Goal: Information Seeking & Learning: Learn about a topic

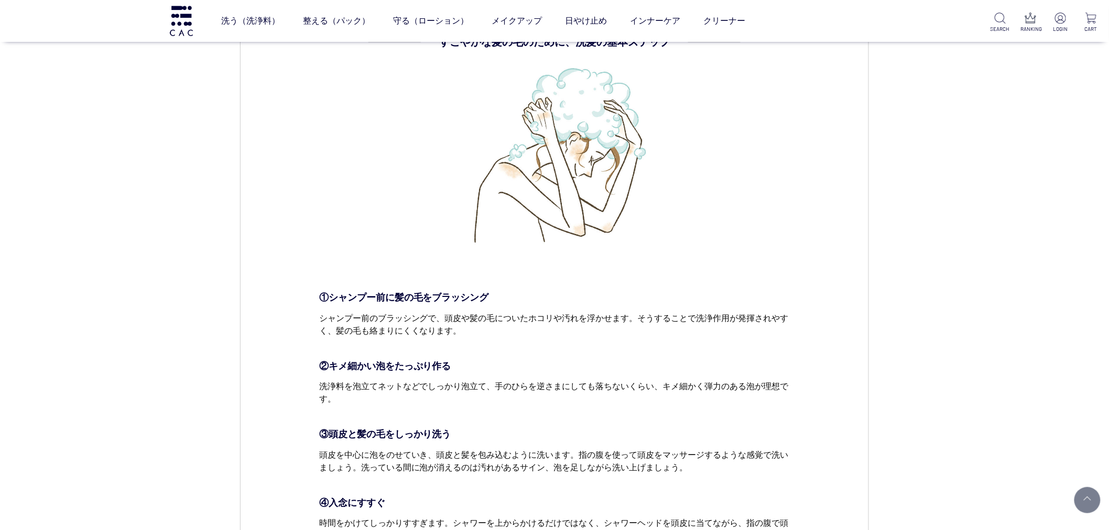
scroll to position [1165, 0]
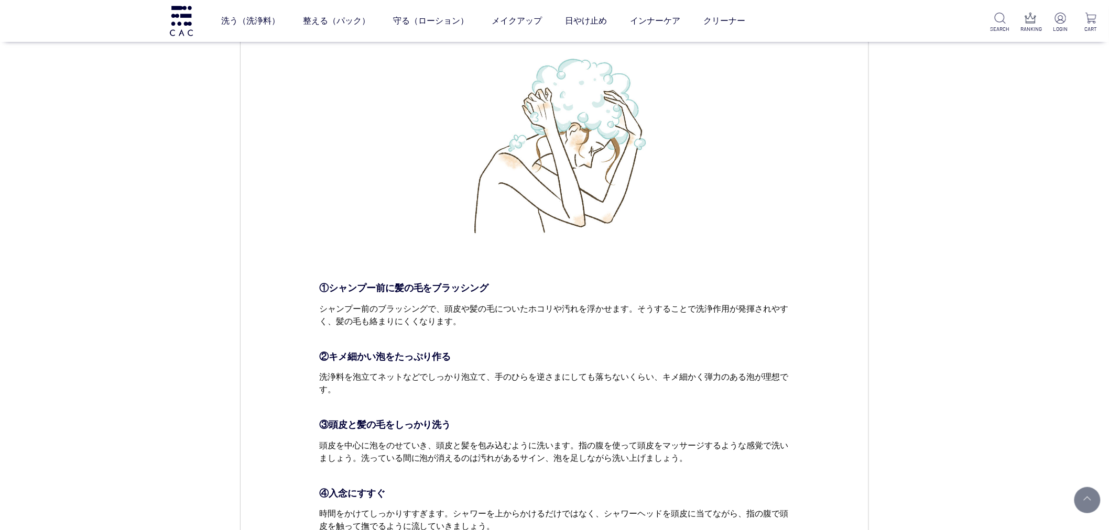
drag, startPoint x: 332, startPoint y: 497, endPoint x: 248, endPoint y: 410, distance: 121.2
click at [331, 497] on p "④入念にすすぐ" at bounding box center [554, 494] width 471 height 14
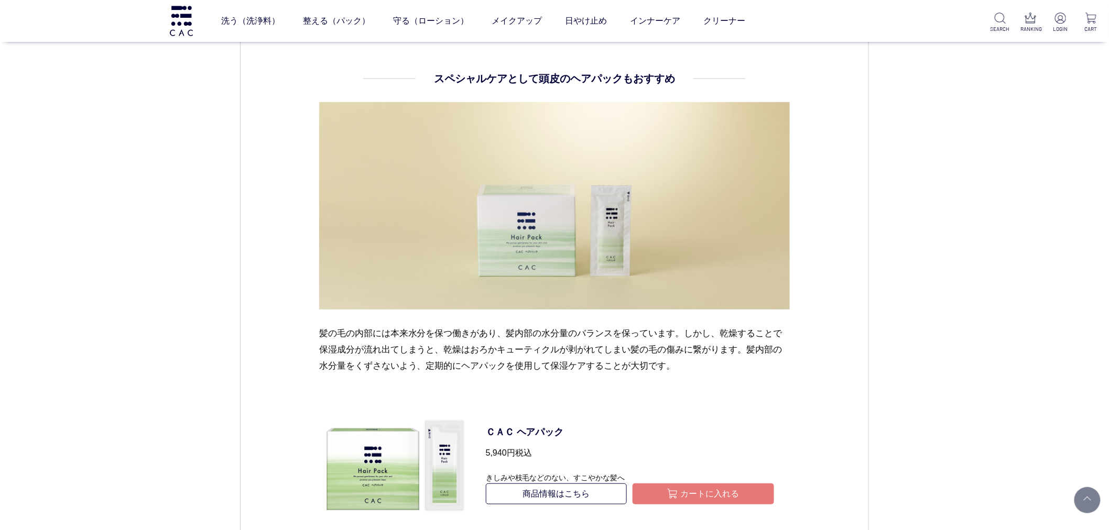
scroll to position [1805, 0]
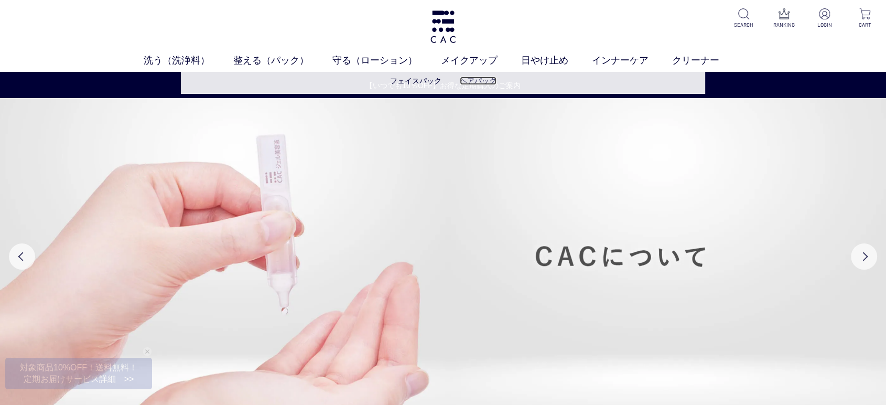
click at [472, 77] on link "ヘアパック" at bounding box center [478, 81] width 37 height 8
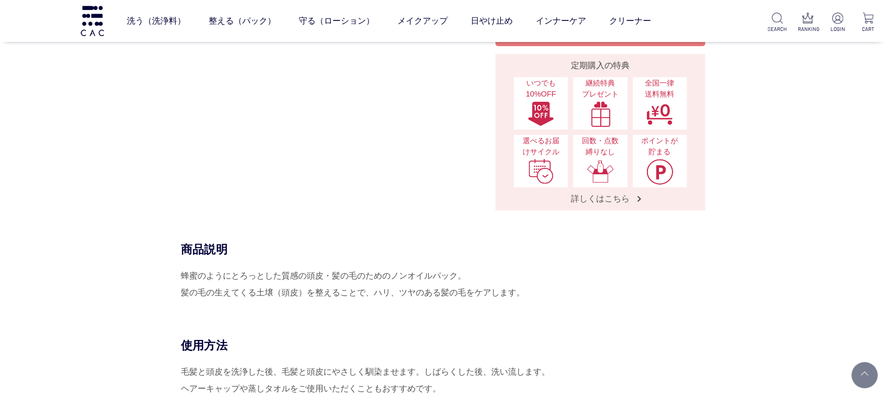
scroll to position [349, 0]
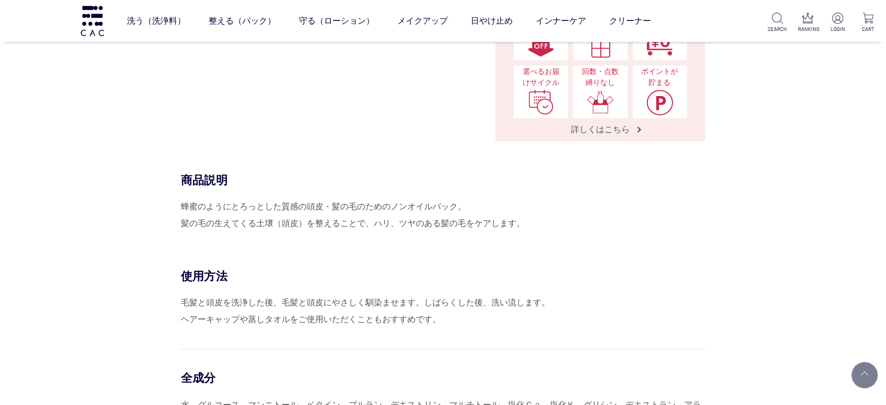
click at [605, 215] on div "蜂蜜のようにとろっとした質感の頭皮・髪の毛のためのノンオイルパック。 髪の毛の生えてくる土壌（頭皮）を整えることで、ハリ、ツヤのある髪の毛をケアします。" at bounding box center [443, 215] width 524 height 34
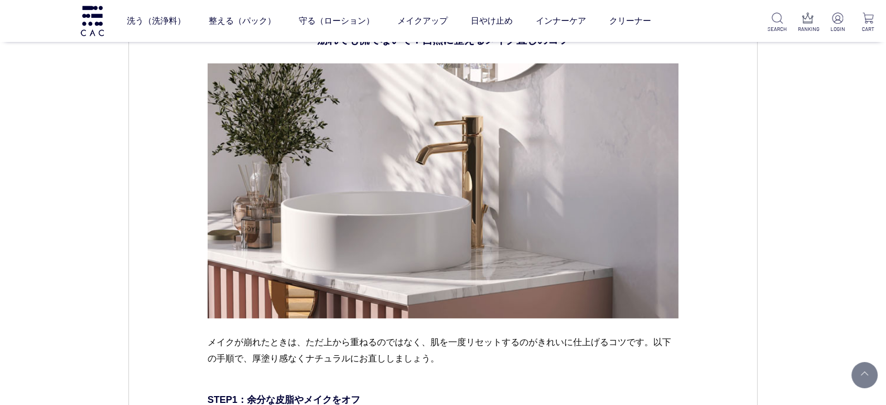
scroll to position [3149, 0]
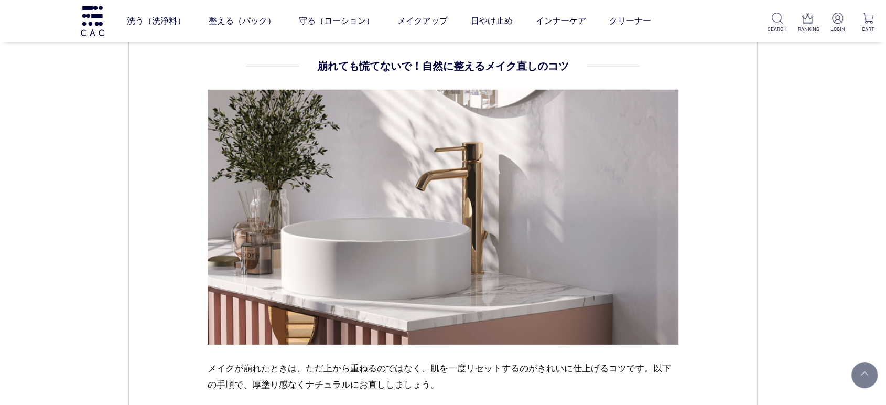
click at [474, 190] on img at bounding box center [443, 217] width 471 height 254
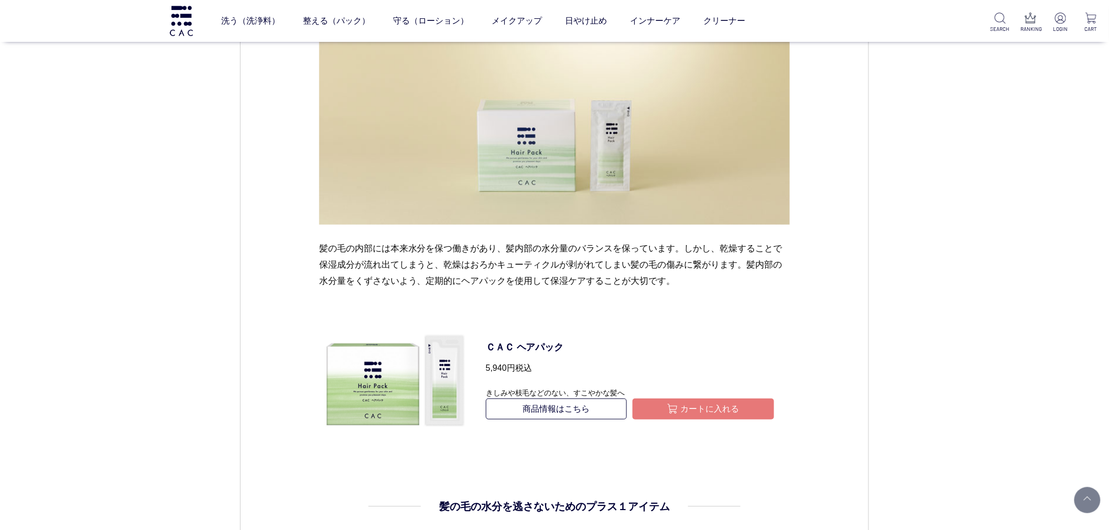
scroll to position [1921, 0]
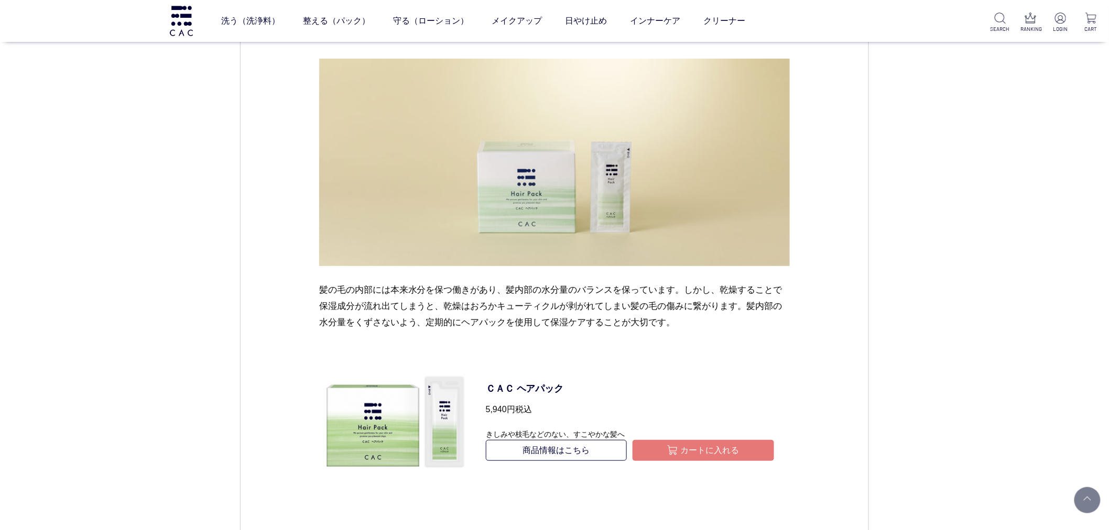
scroll to position [1980, 0]
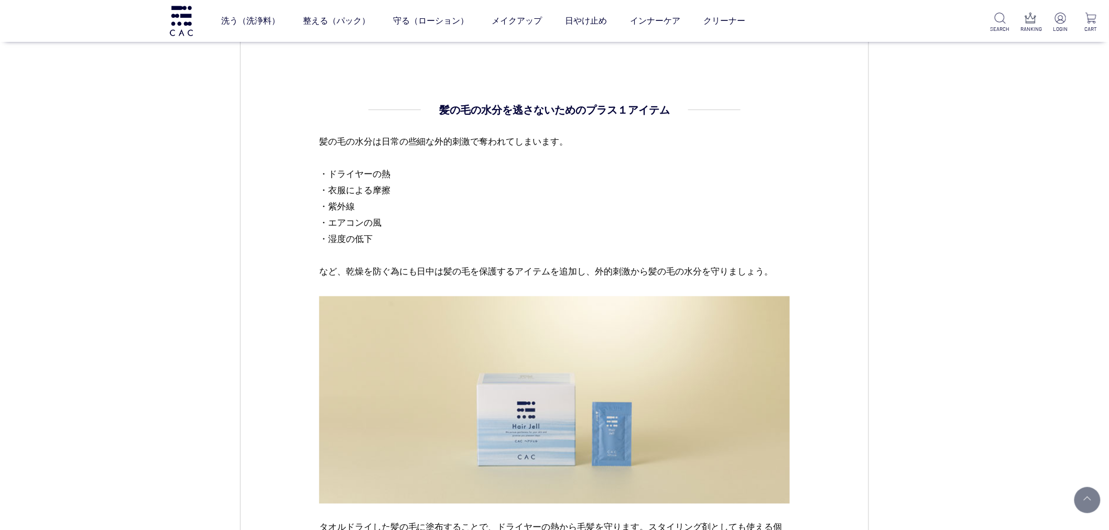
scroll to position [2213, 0]
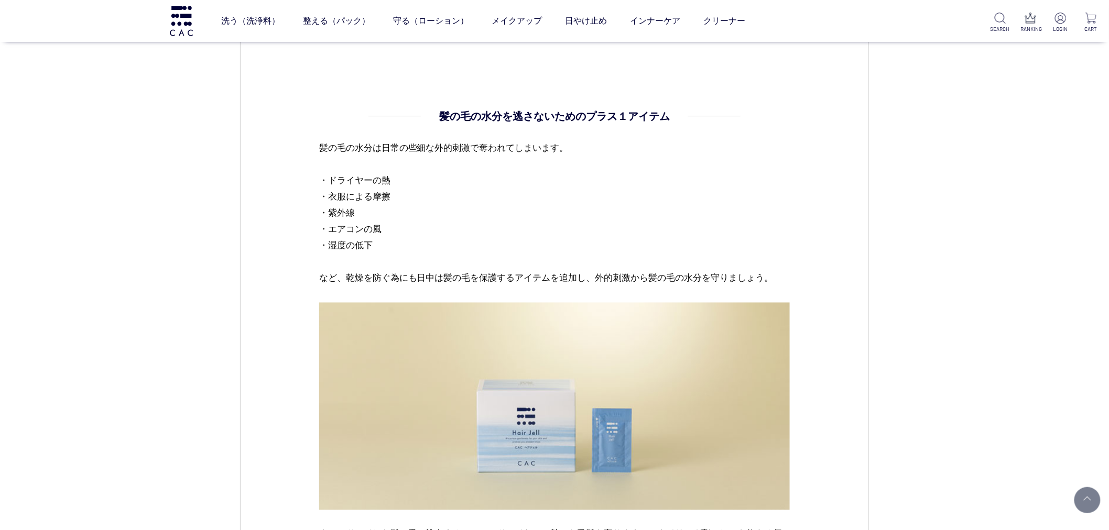
click at [386, 171] on p "髪の毛の水分は日常の些細な外的刺激で奪われてしまいます。 ・ドライヤーの熱 ・衣服による摩擦 ・紫外線 ・エアコンの風 ・湿度の低下 など、乾燥を防ぐ為にも日…" at bounding box center [554, 221] width 471 height 163
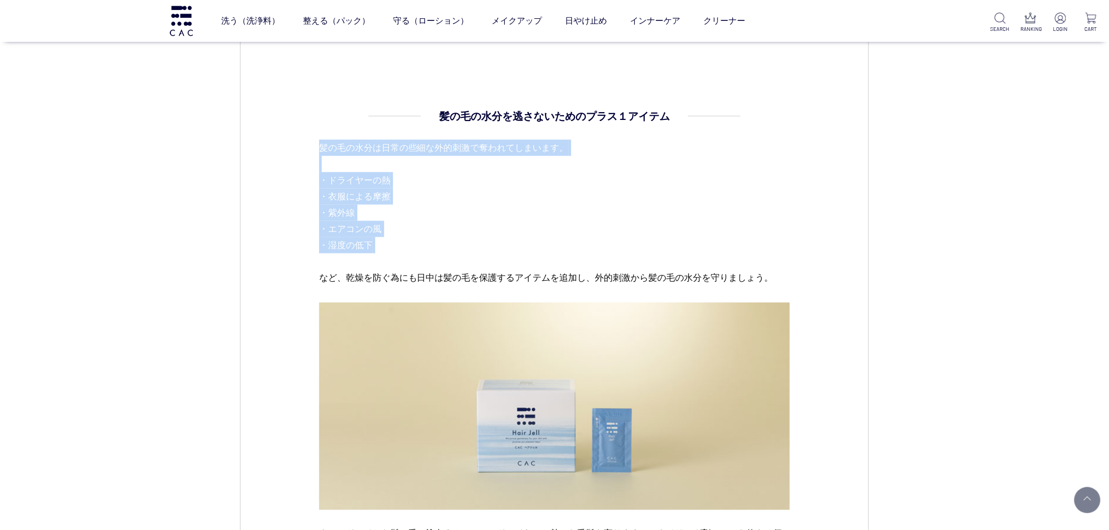
drag, startPoint x: 305, startPoint y: 128, endPoint x: 825, endPoint y: 256, distance: 535.8
drag, startPoint x: 834, startPoint y: 256, endPoint x: 840, endPoint y: 281, distance: 26.2
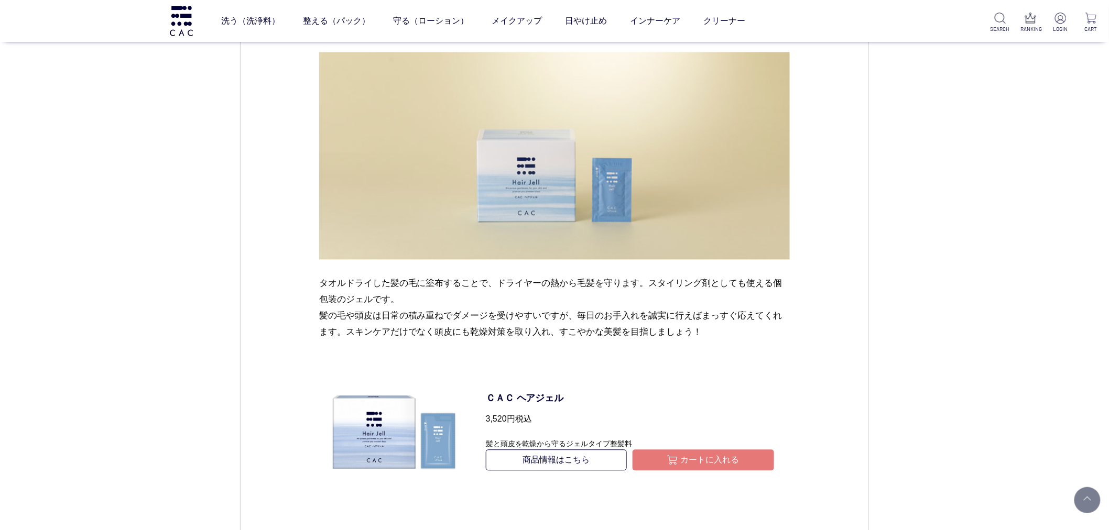
scroll to position [2445, 0]
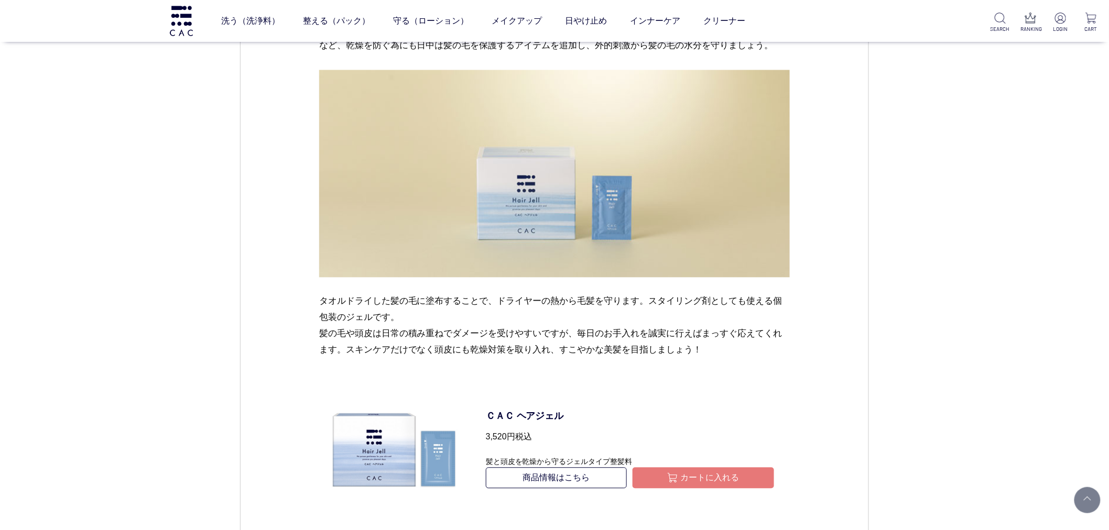
drag, startPoint x: 764, startPoint y: 380, endPoint x: 291, endPoint y: 313, distance: 477.0
click at [762, 380] on dl "ＣＡＣ ヘアジェル 3,520円 税込 髪と頭皮を乾燥から守るジェルタイプ整髪料 商品情報はこちら カートに入れる" at bounding box center [630, 450] width 320 height 151
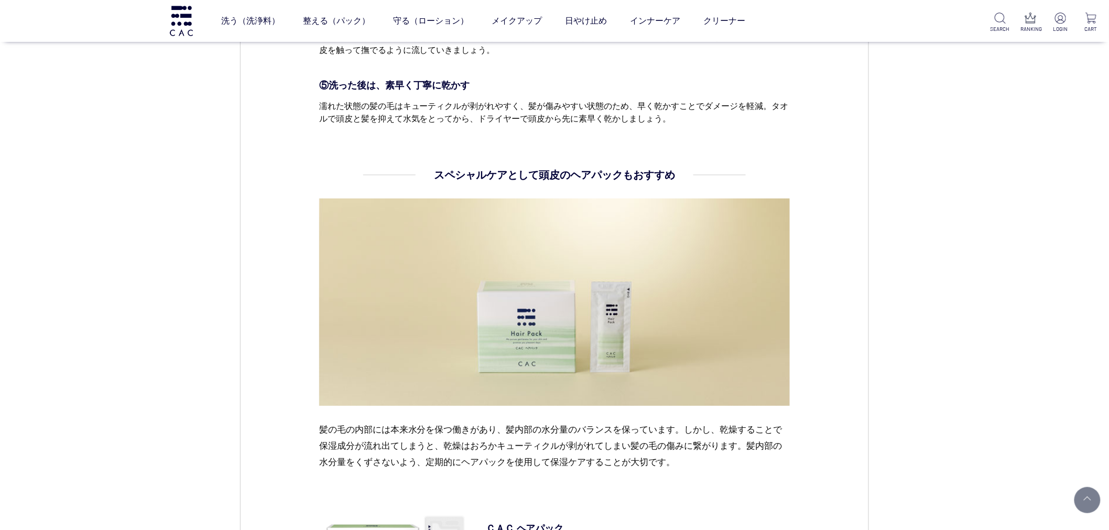
scroll to position [1455, 0]
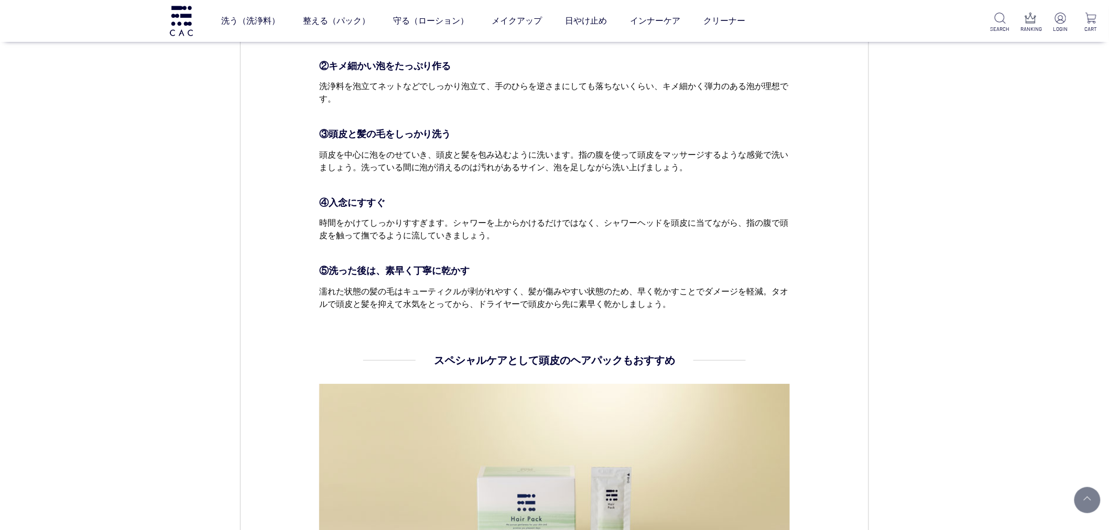
drag, startPoint x: 1108, startPoint y: 147, endPoint x: 703, endPoint y: 176, distance: 406.1
click at [1108, 147] on div "CAC コラム ヘアケア 2024.11.14 vol.29 秋冬のヘアケアは皮脂の取りすぎにご注意を 11月になると一気に冷え込み空気が乾燥しますが、乾燥か…" at bounding box center [554, 166] width 1109 height 3196
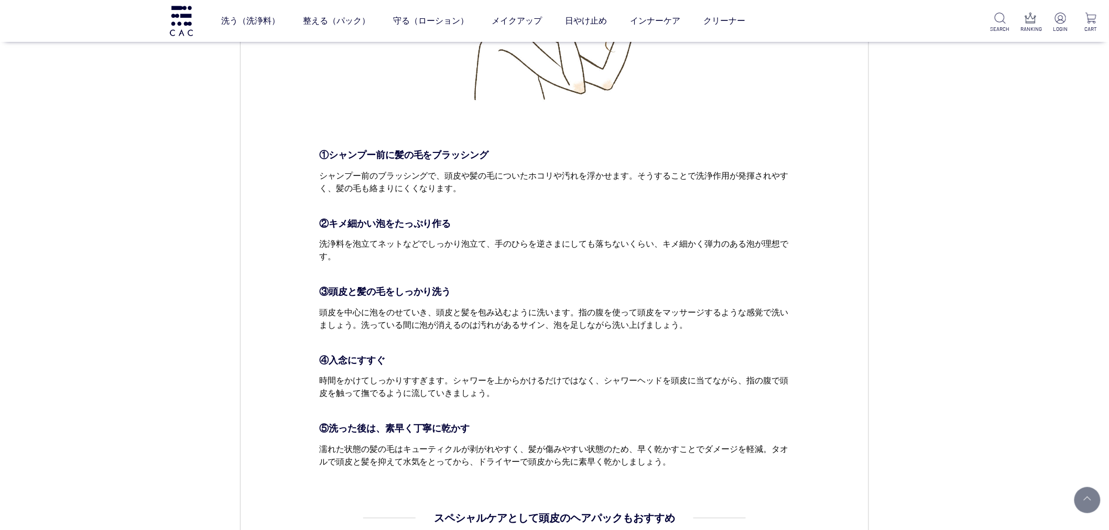
scroll to position [1223, 0]
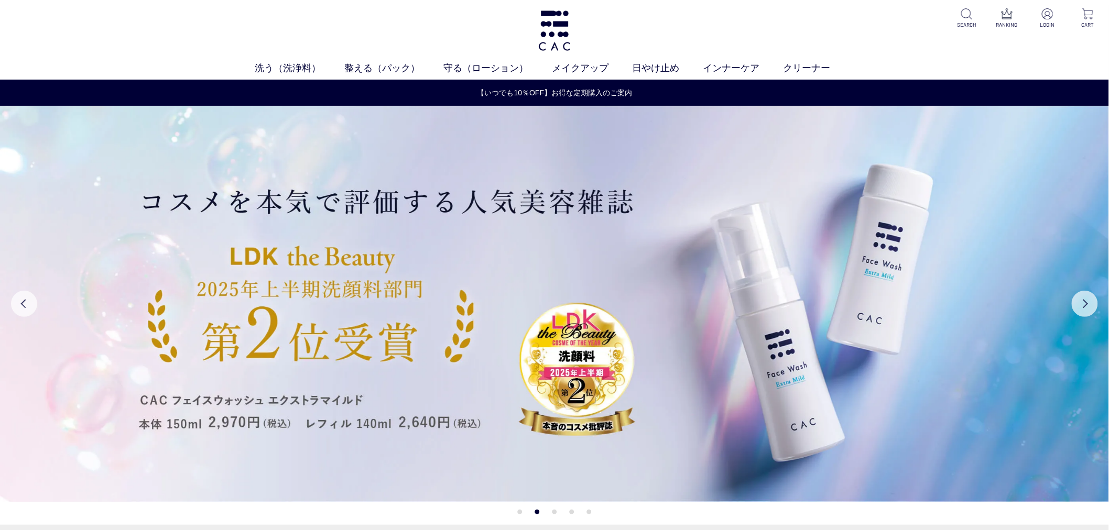
click at [198, 16] on div "洗う（洗浄料） 液体洗浄料 パウダー洗浄料 泡洗顔料 グッズ 整える（パック） フェイスパック ヘアパック 守る（ローション） 保湿化粧水 柔軟化粧水 美容液…" at bounding box center [554, 40] width 1109 height 80
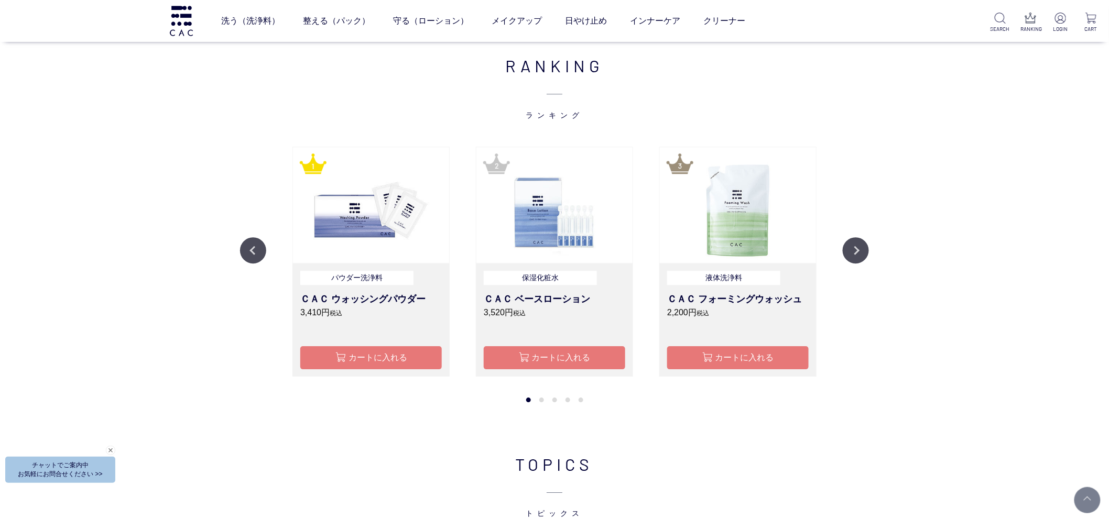
scroll to position [1106, 0]
